Goal: Information Seeking & Learning: Learn about a topic

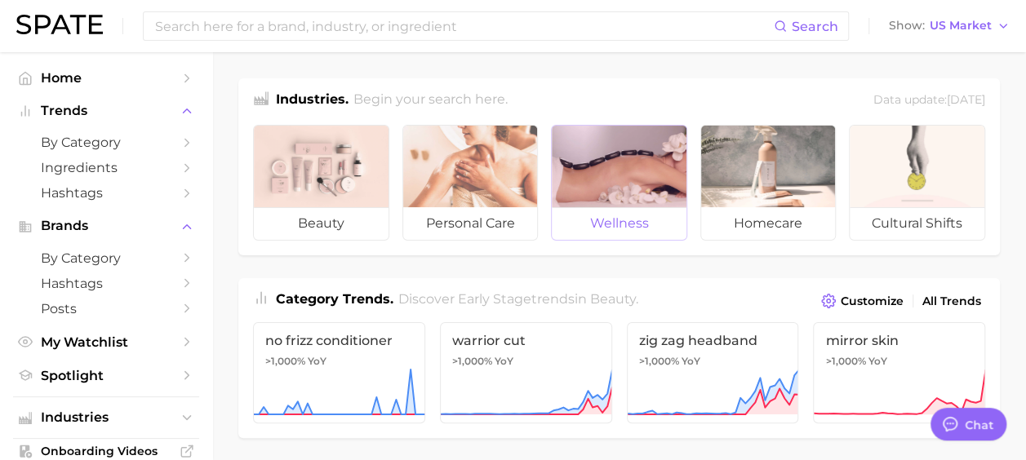
click at [589, 132] on div at bounding box center [619, 167] width 135 height 82
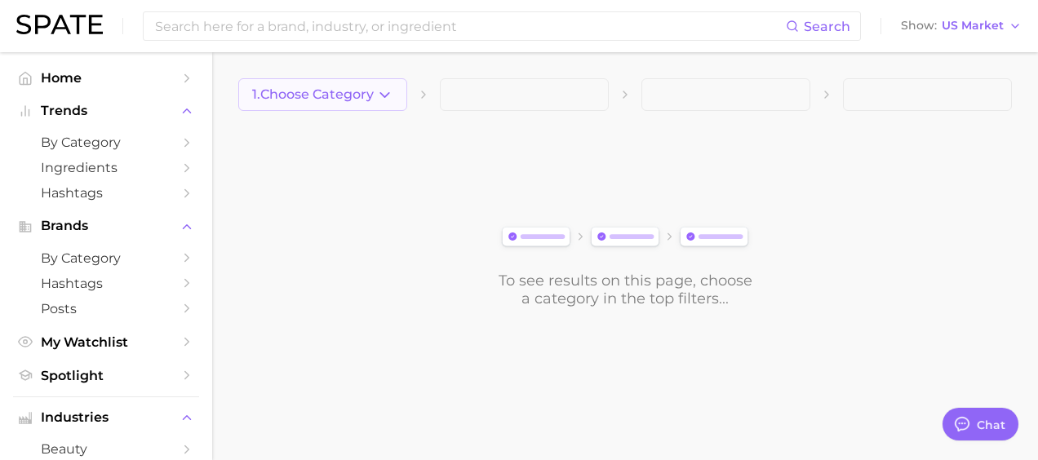
click at [339, 90] on span "1. Choose Category" at bounding box center [313, 94] width 122 height 15
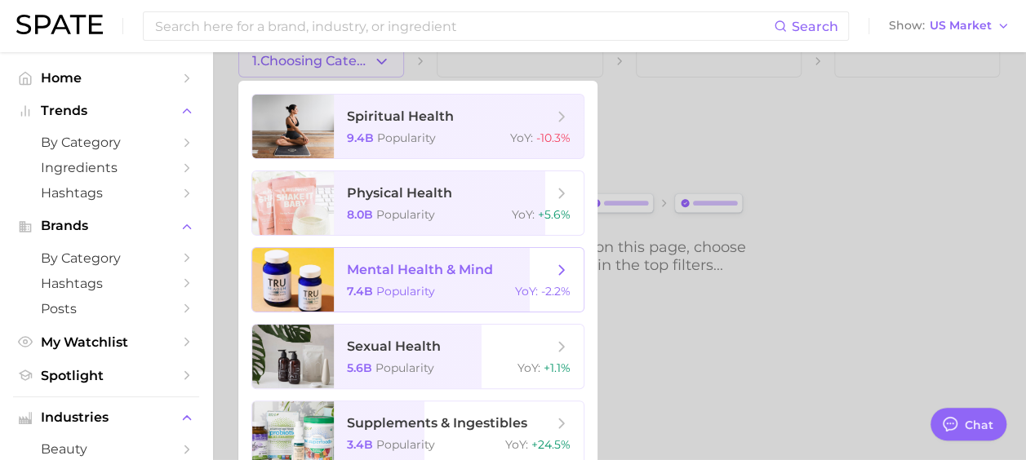
scroll to position [52, 0]
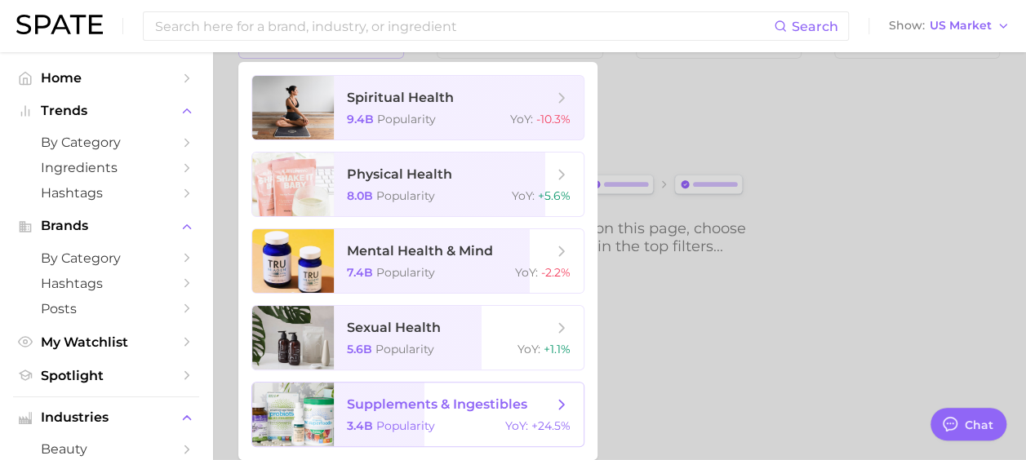
click at [538, 406] on span "supplements & ingestibles" at bounding box center [450, 405] width 206 height 18
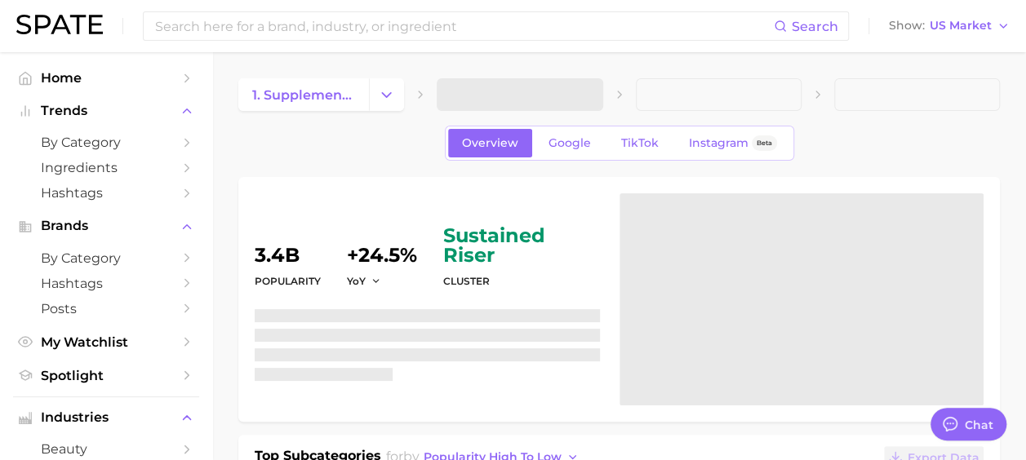
type textarea "x"
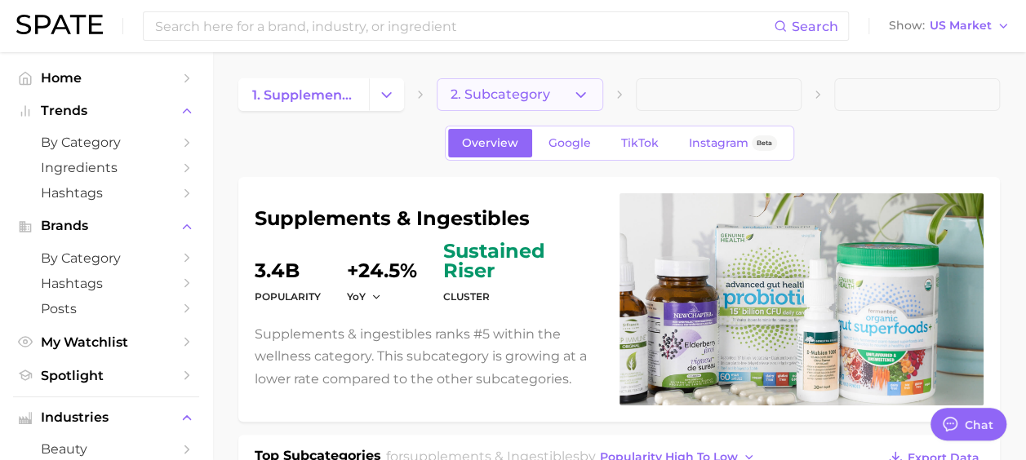
click at [496, 84] on button "2. Subcategory" at bounding box center [519, 94] width 166 height 33
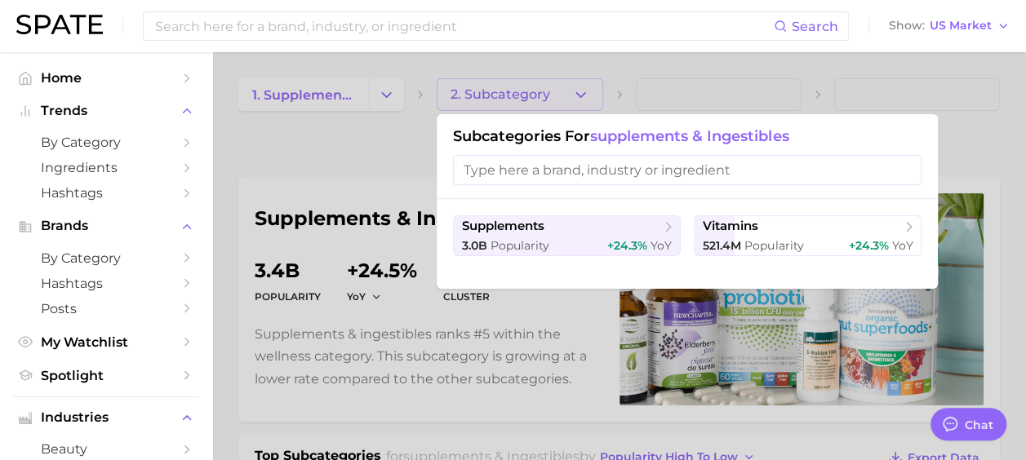
click at [355, 167] on div at bounding box center [513, 230] width 1026 height 460
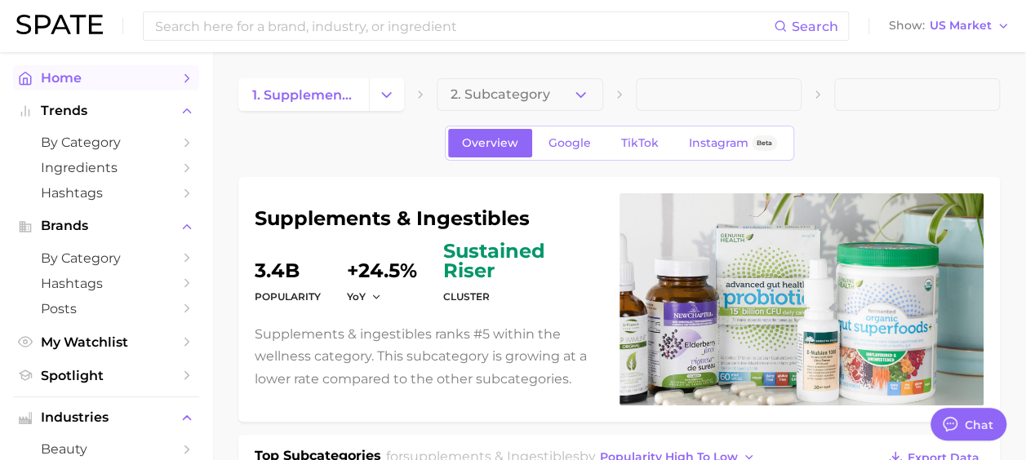
click at [90, 80] on span "Home" at bounding box center [106, 78] width 131 height 16
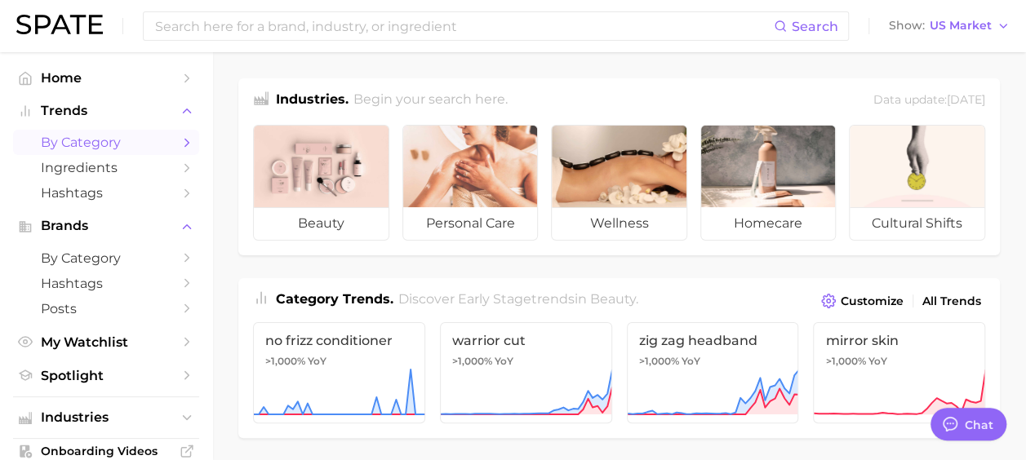
click at [78, 135] on span "by Category" at bounding box center [106, 143] width 131 height 16
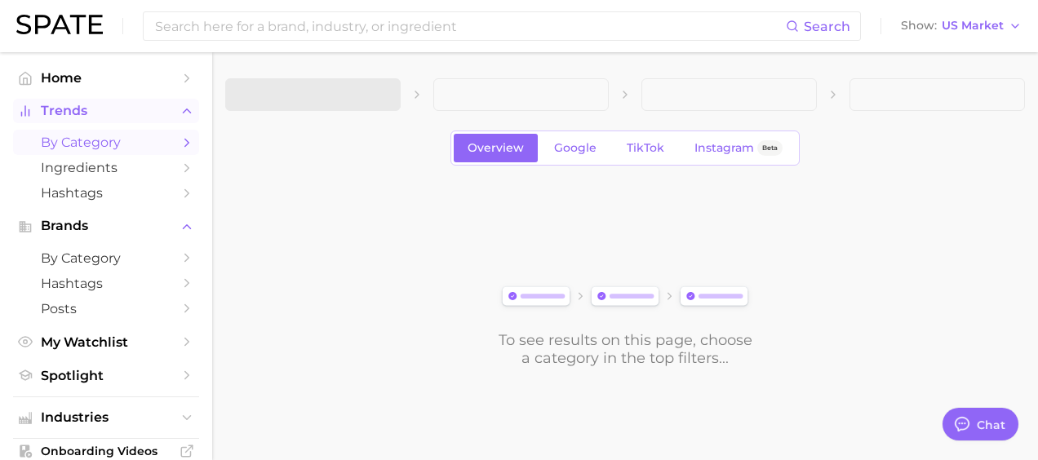
click at [55, 106] on span "Trends" at bounding box center [106, 111] width 131 height 15
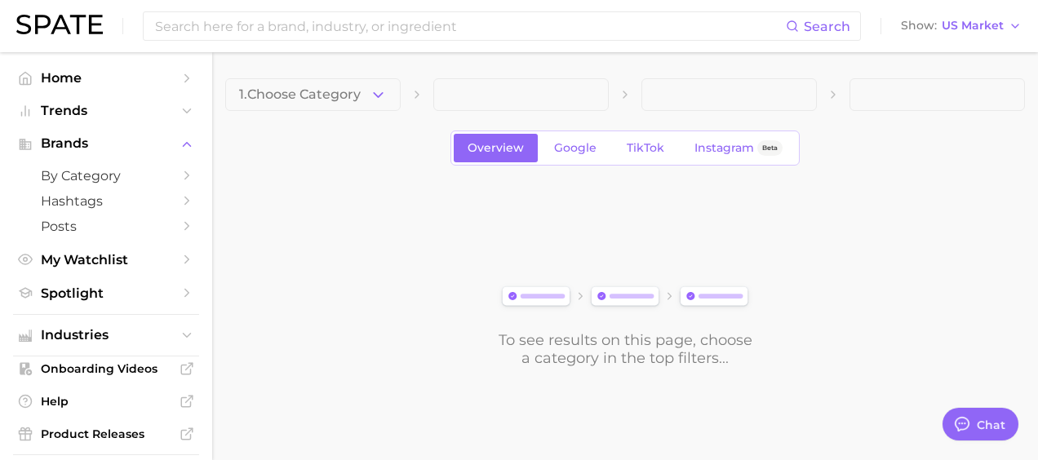
click at [58, 64] on nav "Home Trends Brands by Category Hashtags Posts My Watchlist Spotlight Industries…" at bounding box center [106, 256] width 212 height 408
click at [61, 78] on span "Home" at bounding box center [106, 78] width 131 height 16
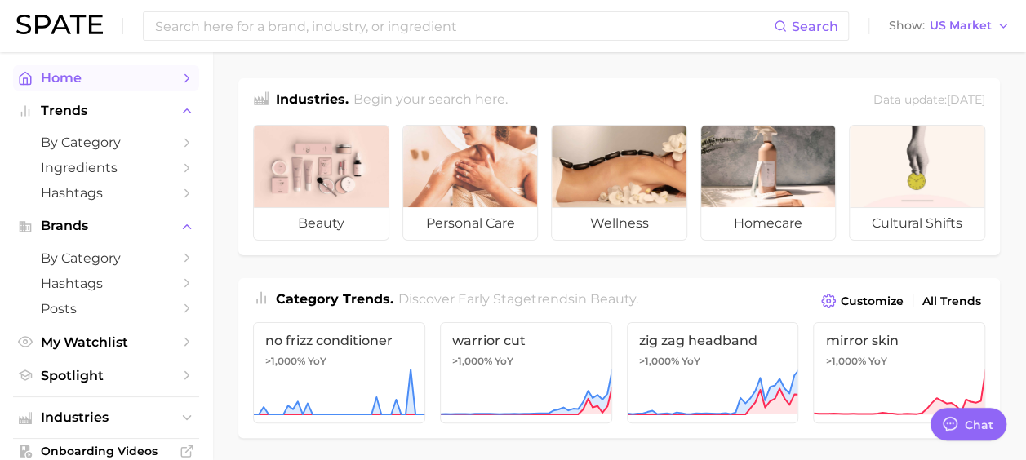
click at [24, 77] on icon "Sidebar" at bounding box center [25, 78] width 15 height 15
click at [102, 117] on span "Trends" at bounding box center [106, 111] width 131 height 15
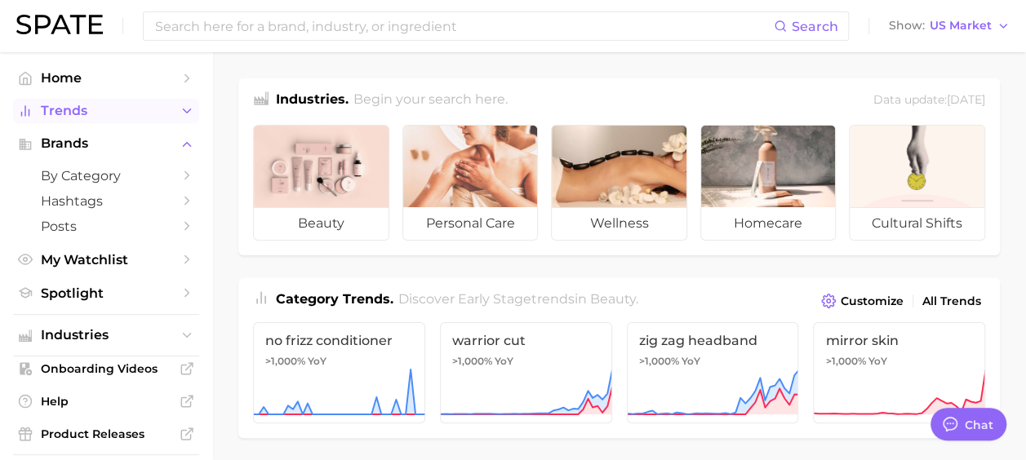
click at [102, 117] on span "Trends" at bounding box center [106, 111] width 131 height 15
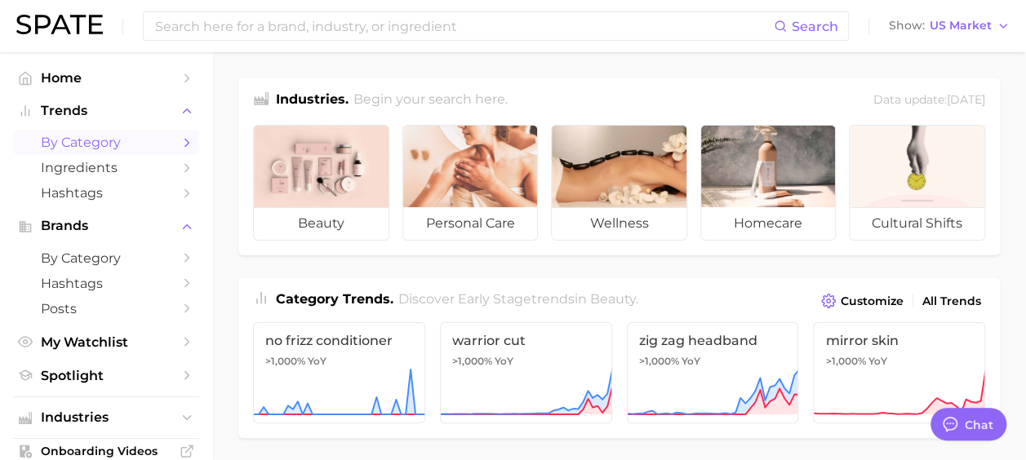
click at [101, 139] on span "by Category" at bounding box center [106, 143] width 131 height 16
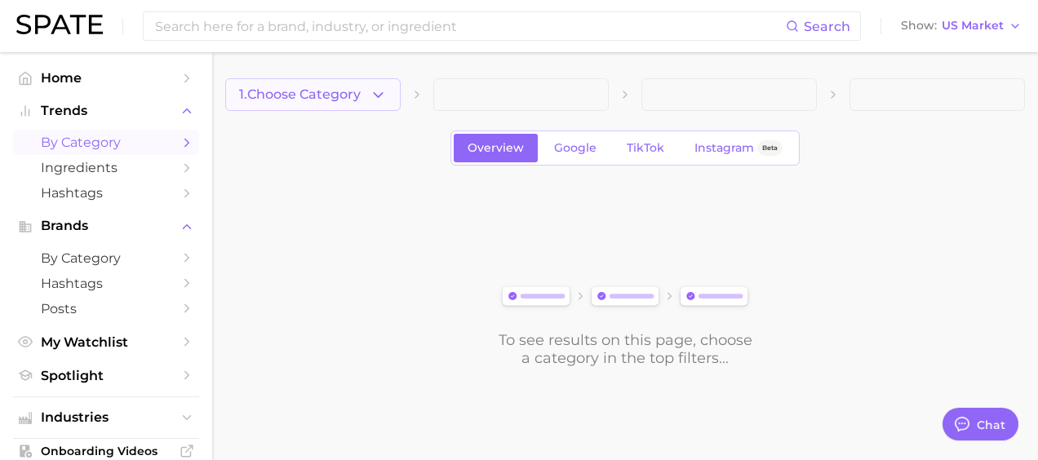
click at [339, 98] on span "1. Choose Category" at bounding box center [300, 94] width 122 height 15
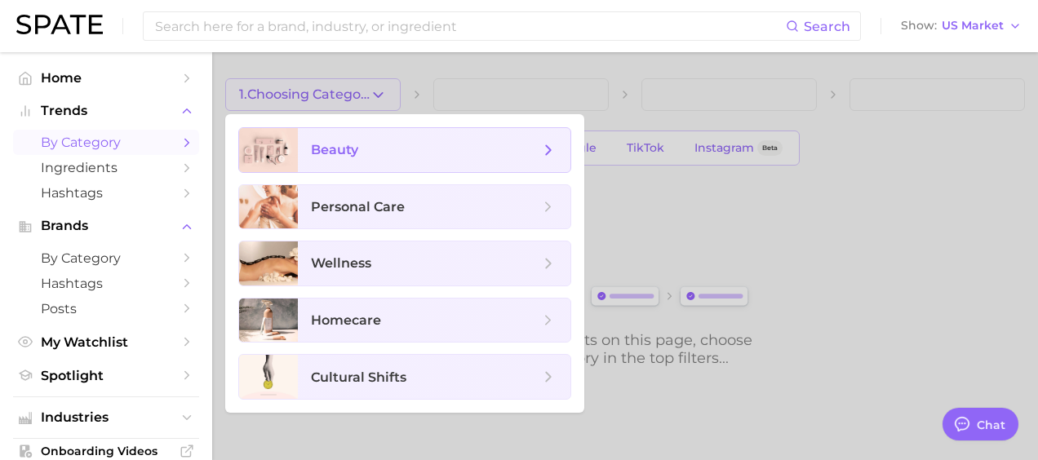
click at [367, 152] on span "beauty" at bounding box center [425, 150] width 228 height 18
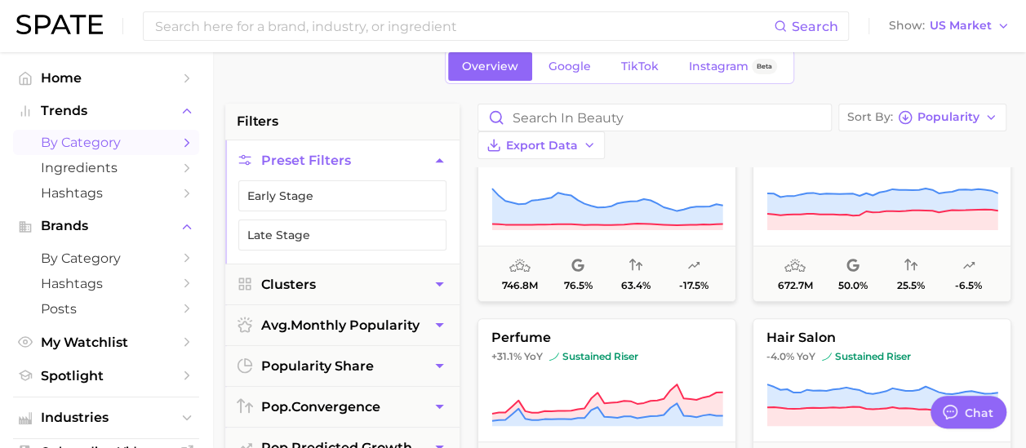
scroll to position [326, 0]
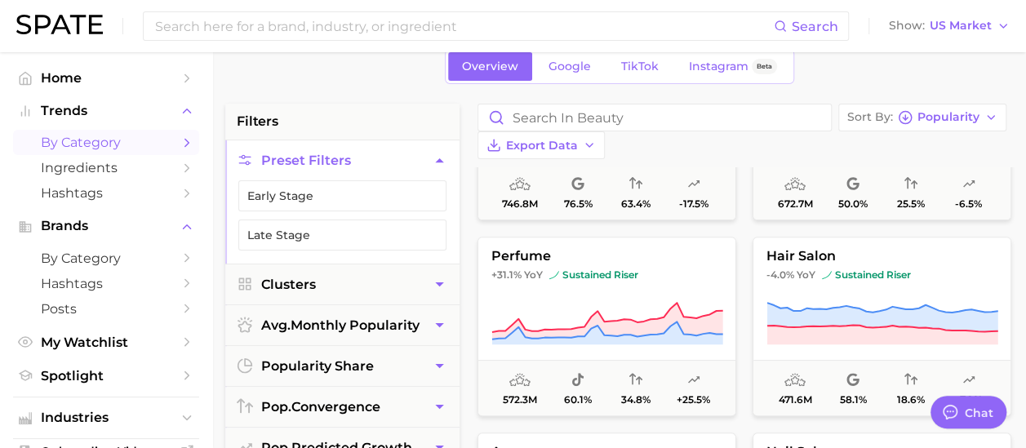
click at [58, 15] on img at bounding box center [59, 25] width 86 height 20
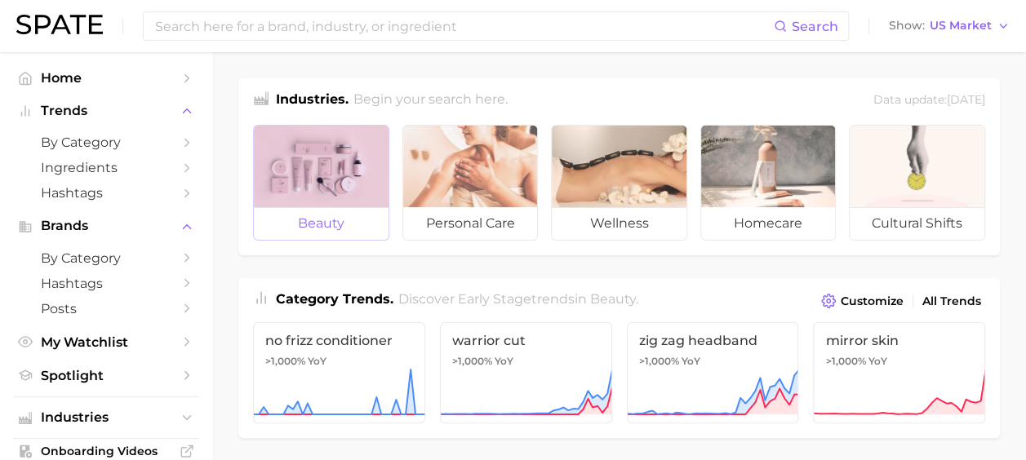
click at [354, 149] on div at bounding box center [321, 167] width 135 height 82
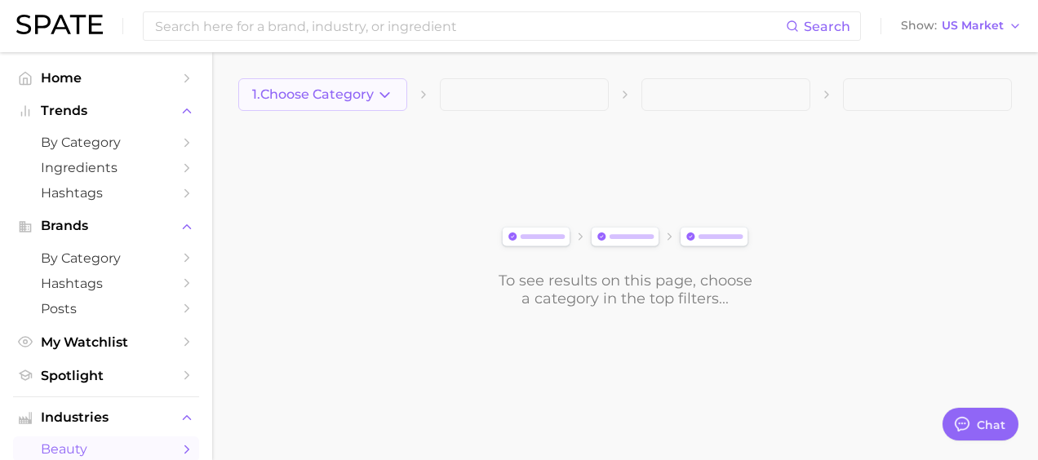
click at [323, 96] on span "1. Choose Category" at bounding box center [313, 94] width 122 height 15
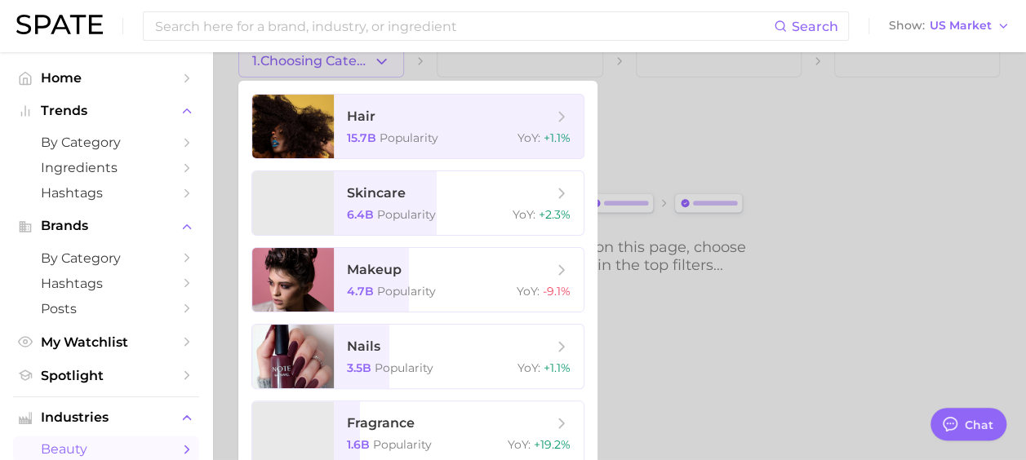
scroll to position [52, 0]
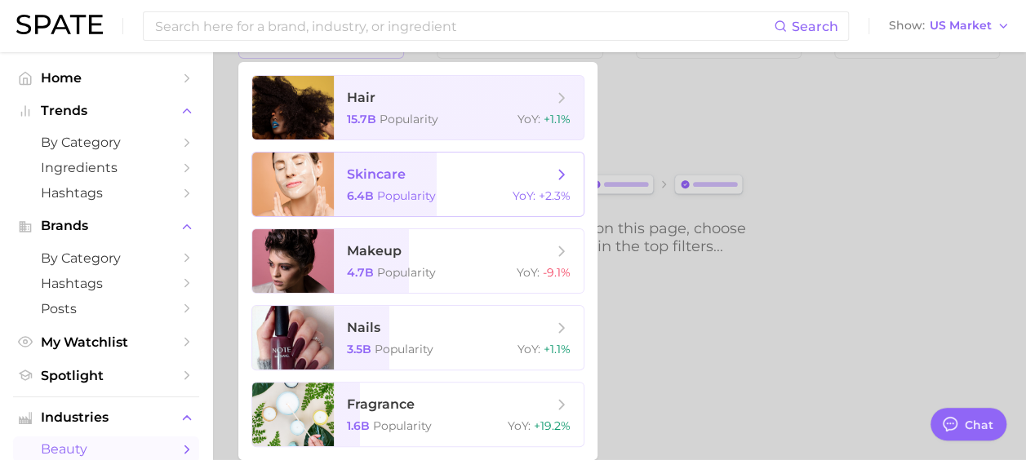
click at [424, 179] on span "skincare" at bounding box center [450, 175] width 206 height 18
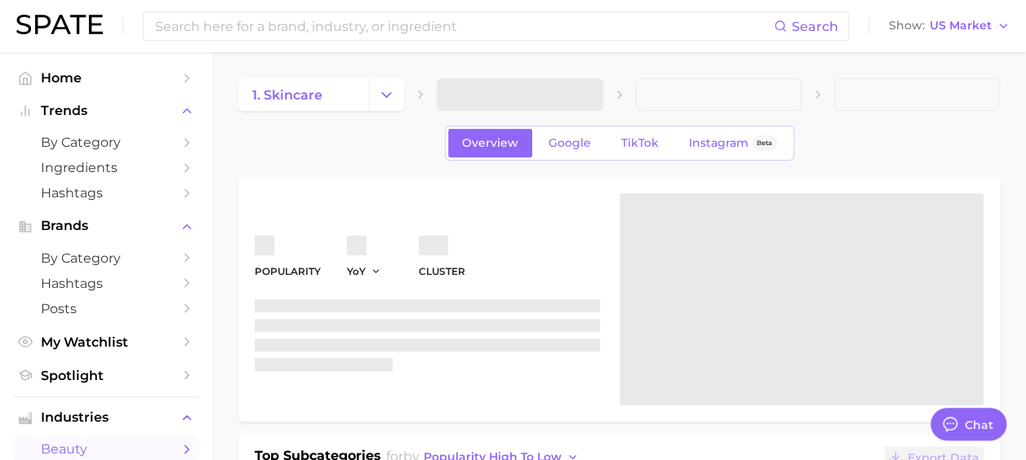
type textarea "x"
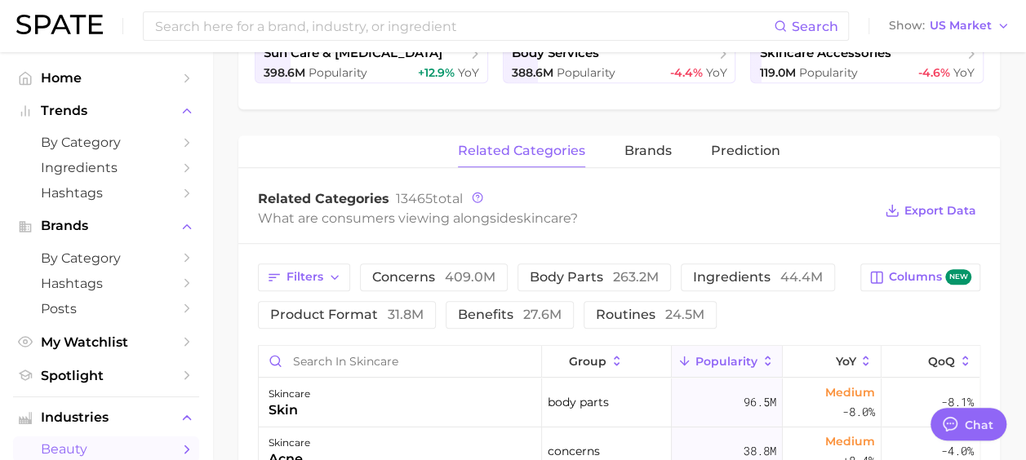
scroll to position [571, 0]
